Goal: Task Accomplishment & Management: Manage account settings

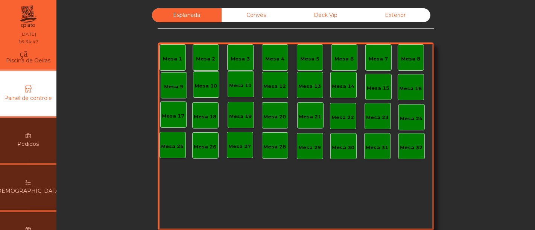
click at [38, 183] on div "[DEMOGRAPHIC_DATA]" at bounding box center [28, 187] width 187 height 45
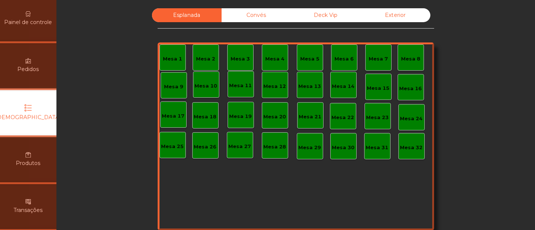
scroll to position [75, 0]
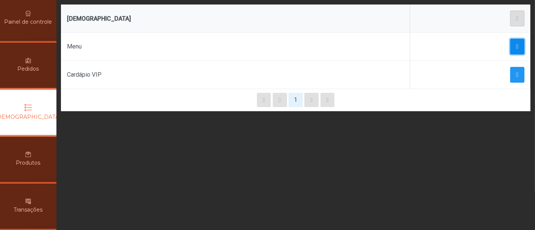
click at [514, 42] on button "button" at bounding box center [517, 47] width 14 height 16
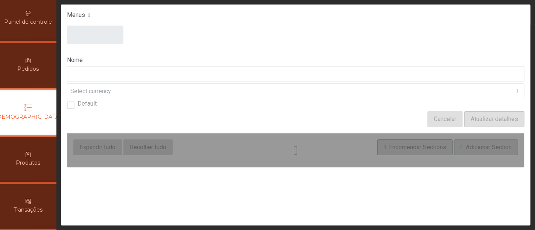
type input "****"
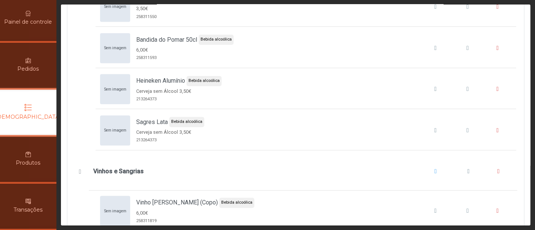
scroll to position [4043, 0]
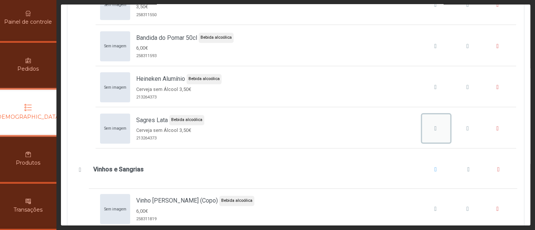
click at [434, 126] on icon "Sagres Lata" at bounding box center [435, 129] width 2 height 6
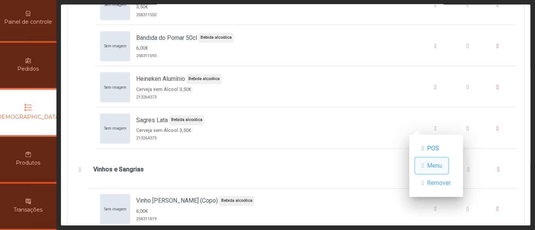
click at [432, 167] on font "Menu" at bounding box center [434, 165] width 15 height 7
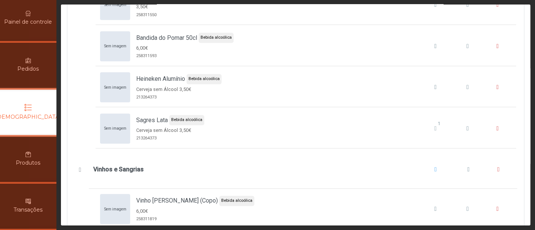
click at [27, 109] on icon at bounding box center [28, 108] width 8 height 8
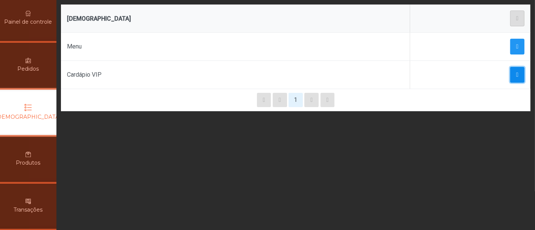
click at [516, 74] on span "button" at bounding box center [517, 75] width 2 height 6
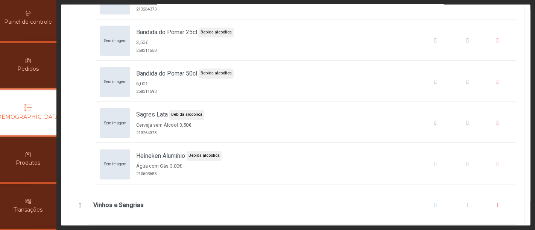
scroll to position [3776, 0]
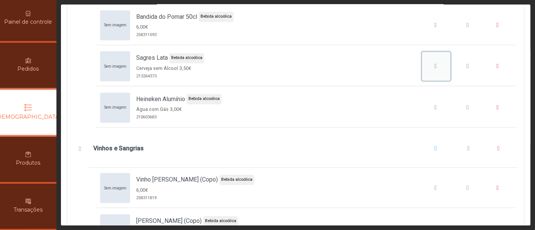
click at [434, 63] on icon "Sagres Lata" at bounding box center [435, 66] width 2 height 6
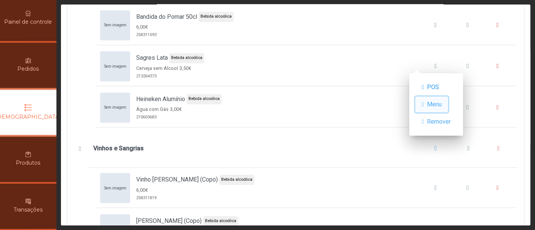
click at [433, 103] on font "Menu" at bounding box center [434, 104] width 15 height 7
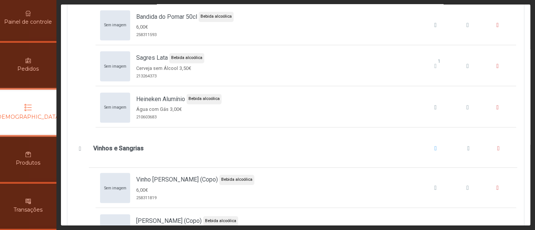
click at [41, 19] on font "Painel de controle" at bounding box center [29, 21] width 48 height 7
